Goal: Use online tool/utility: Utilize a website feature to perform a specific function

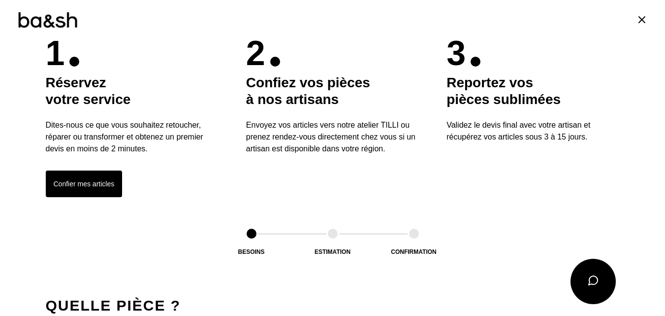
scroll to position [552, 0]
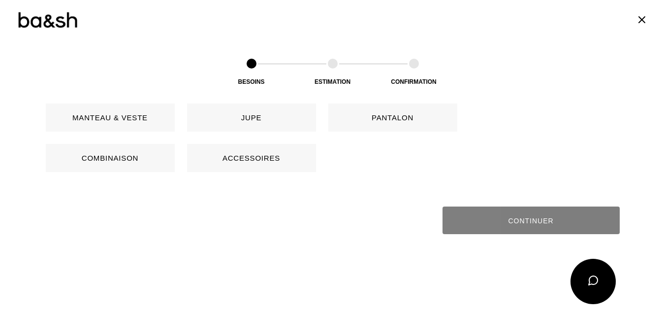
click at [364, 112] on button "Pantalon" at bounding box center [393, 117] width 129 height 28
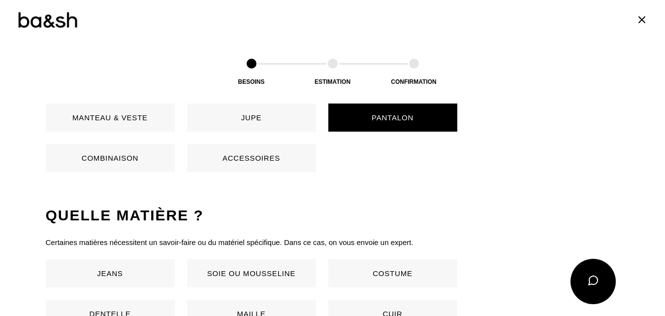
scroll to position [651, 0]
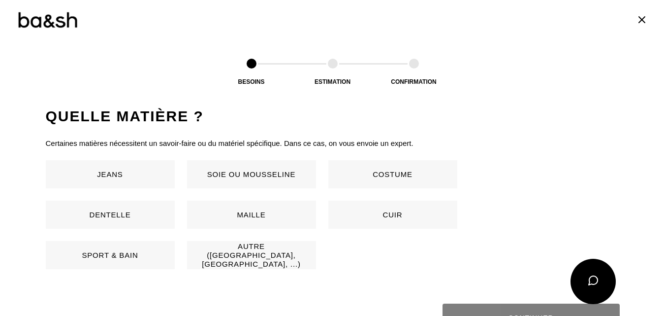
click at [397, 172] on button "Costume" at bounding box center [393, 174] width 129 height 28
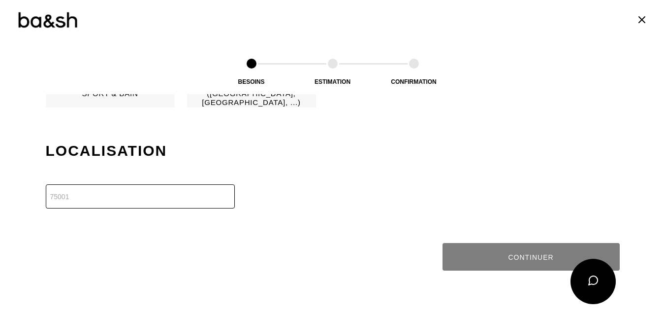
scroll to position [847, 0]
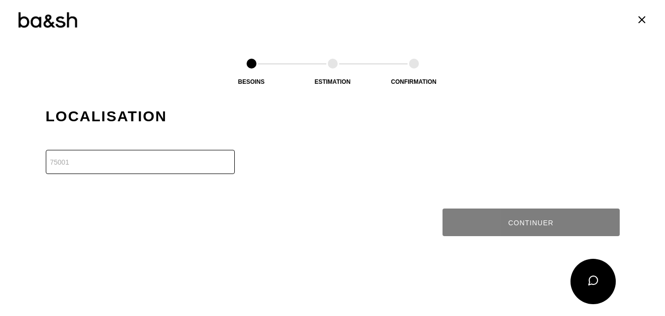
click at [136, 164] on input "number" at bounding box center [140, 162] width 189 height 24
type input "51100"
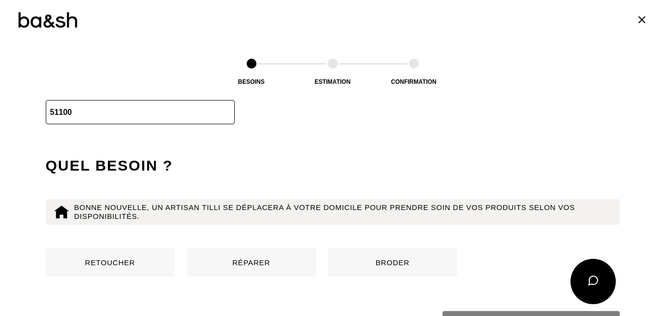
scroll to position [948, 0]
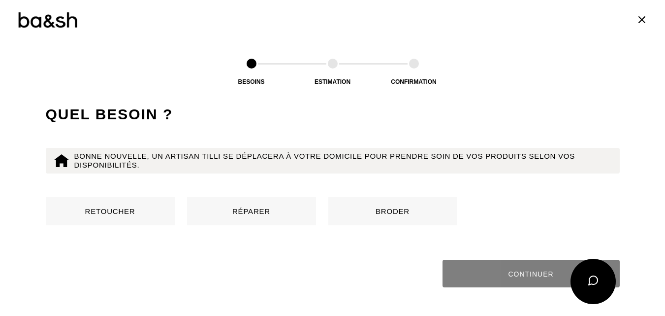
click at [132, 215] on button "Retoucher" at bounding box center [110, 211] width 129 height 28
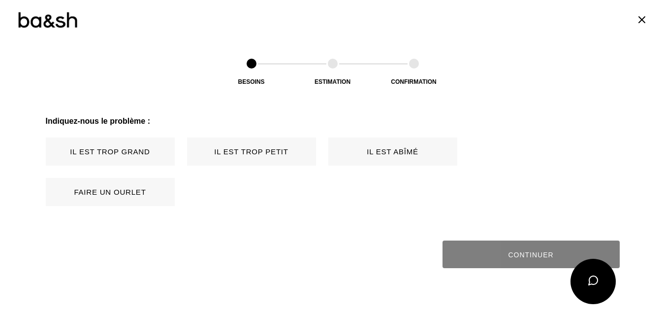
scroll to position [1100, 0]
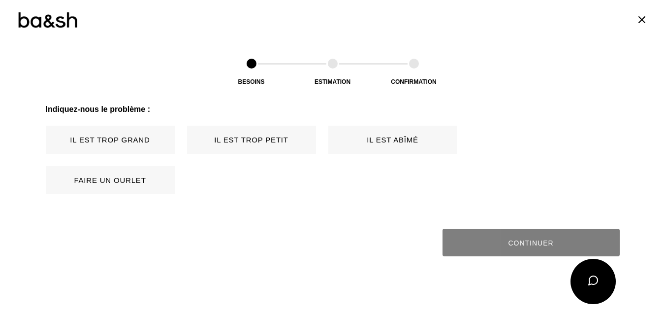
click at [133, 141] on button "Il est trop grand" at bounding box center [110, 140] width 129 height 28
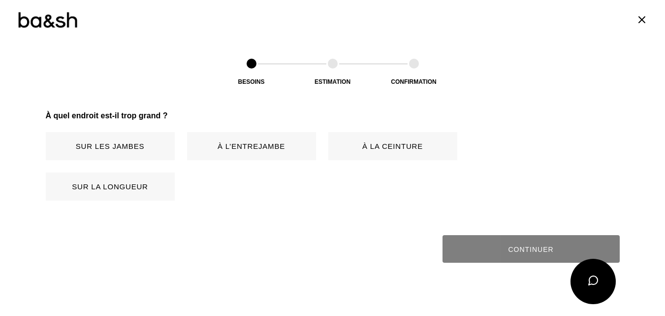
scroll to position [1221, 0]
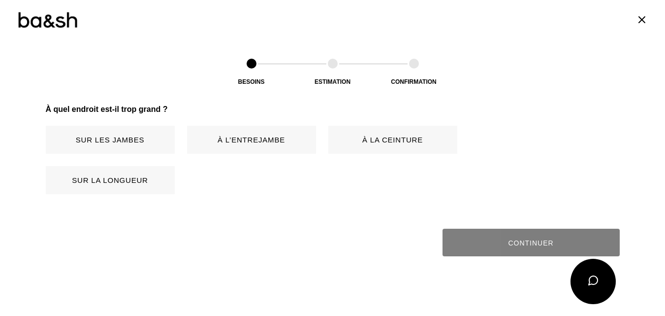
click at [150, 143] on button "Sur les jambes" at bounding box center [110, 140] width 129 height 28
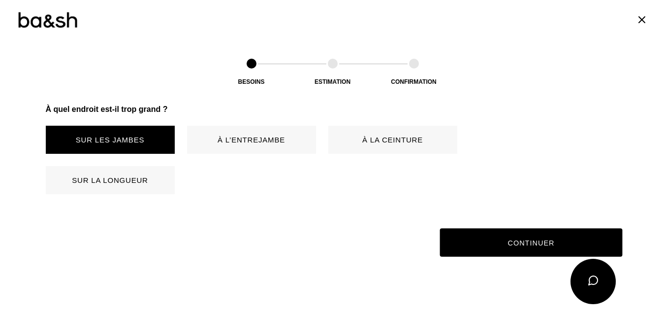
click at [536, 243] on button "Continuer" at bounding box center [531, 243] width 183 height 29
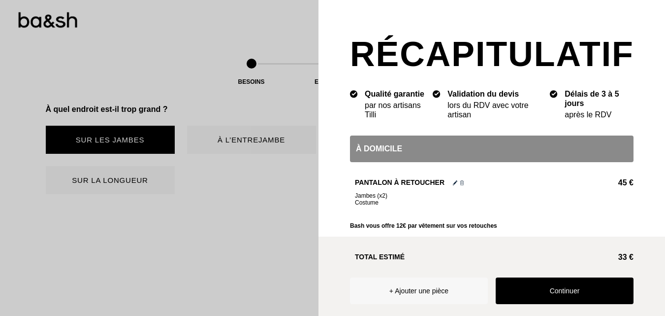
scroll to position [1035, 0]
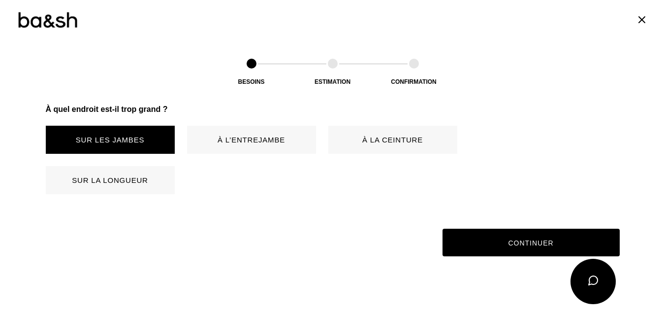
click at [110, 136] on button "Sur les jambes" at bounding box center [110, 140] width 129 height 28
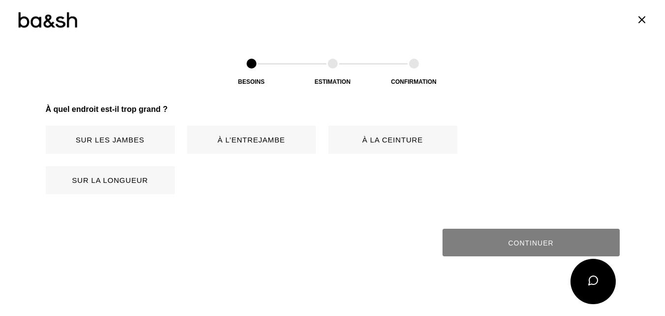
click at [138, 148] on button "Sur les jambes" at bounding box center [110, 140] width 129 height 28
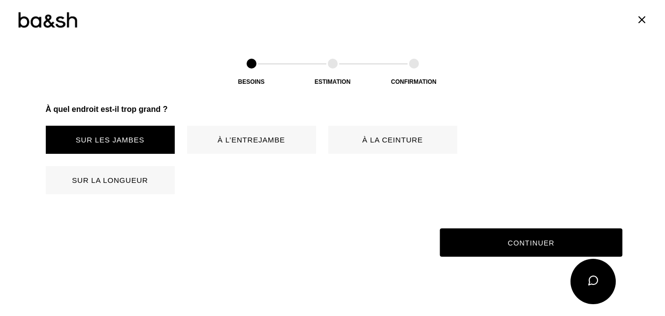
click at [558, 242] on button "Continuer" at bounding box center [531, 243] width 183 height 29
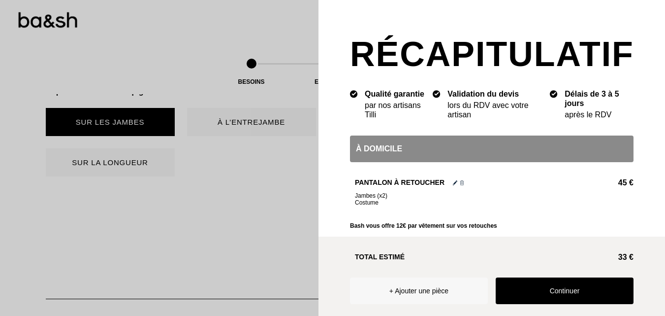
scroll to position [1241, 0]
click at [573, 283] on button "Continuer" at bounding box center [565, 290] width 138 height 27
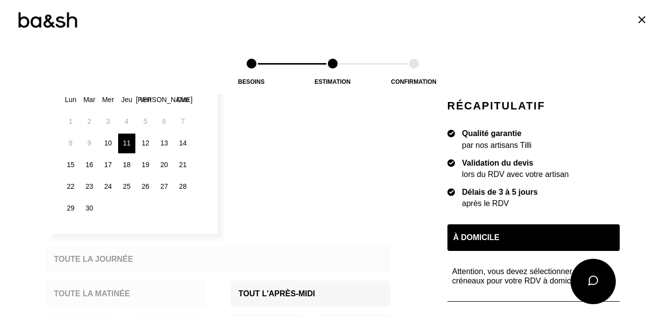
scroll to position [197, 0]
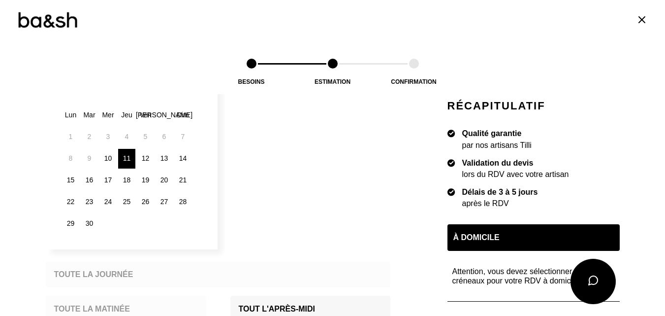
click at [142, 154] on div "12" at bounding box center [145, 159] width 17 height 20
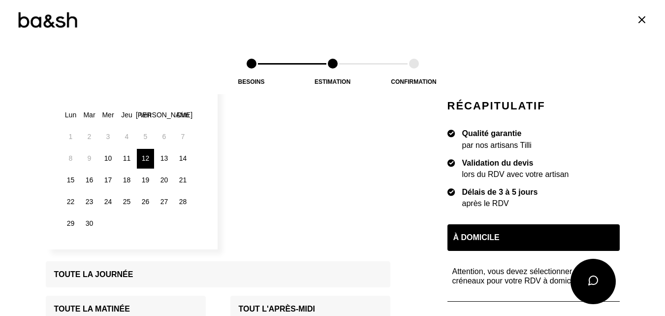
click at [166, 159] on div "13" at bounding box center [164, 159] width 17 height 20
click at [66, 203] on div "22" at bounding box center [70, 202] width 17 height 20
click at [81, 204] on div "23" at bounding box center [89, 202] width 17 height 20
